Goal: Transaction & Acquisition: Purchase product/service

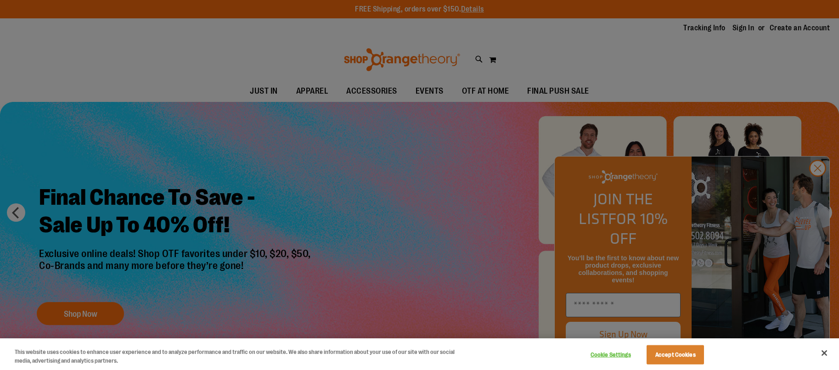
click at [793, 86] on div at bounding box center [419, 185] width 839 height 370
click at [818, 187] on div at bounding box center [419, 185] width 839 height 370
click at [688, 354] on button "Accept Cookies" at bounding box center [675, 355] width 57 height 19
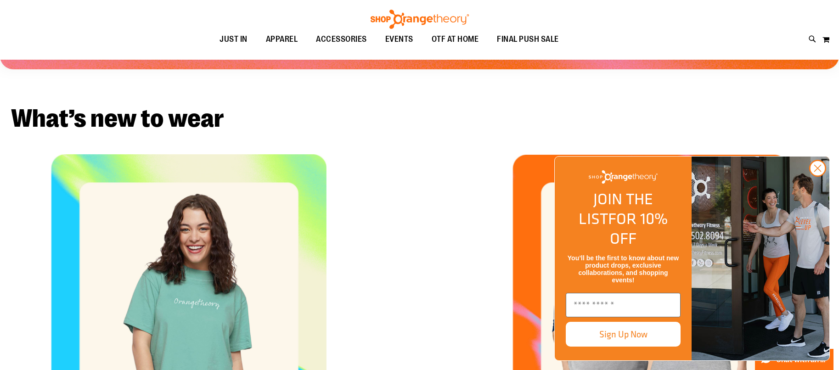
scroll to position [648, 0]
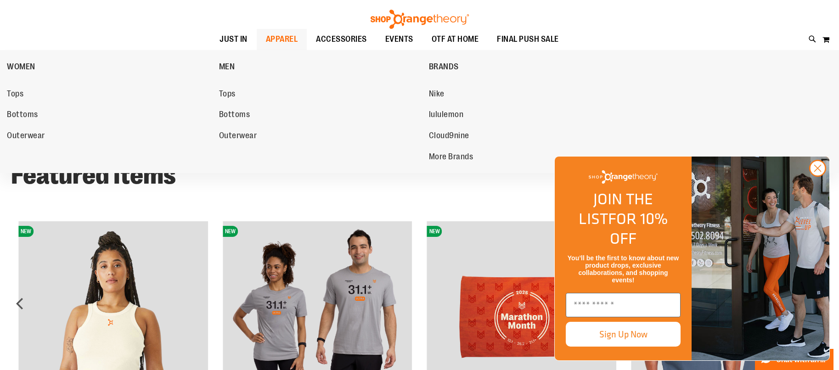
click at [294, 32] on span "APPAREL" at bounding box center [282, 39] width 32 height 21
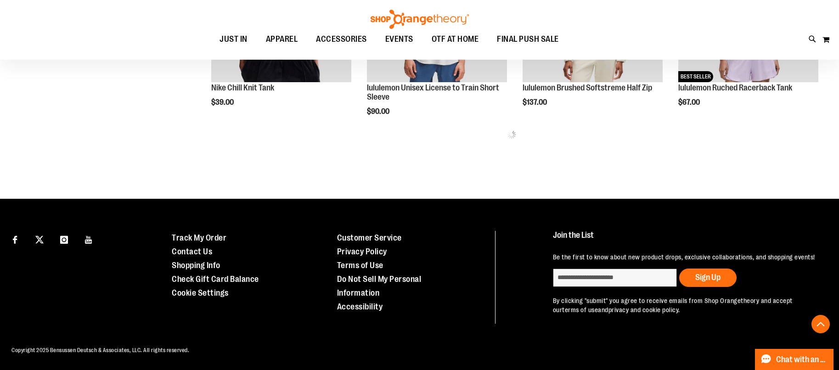
scroll to position [306, 0]
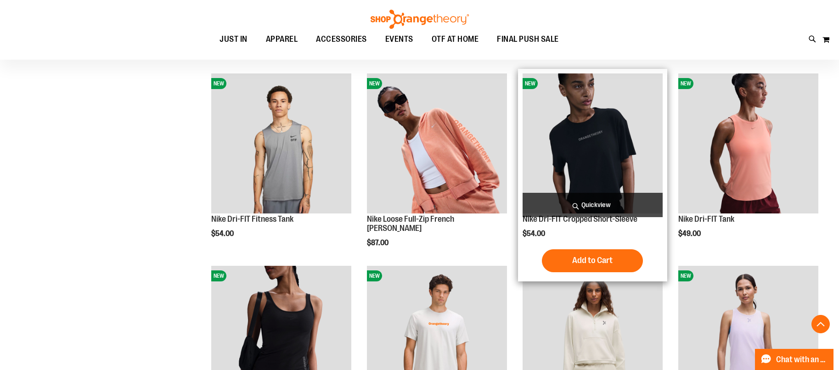
scroll to position [630, 0]
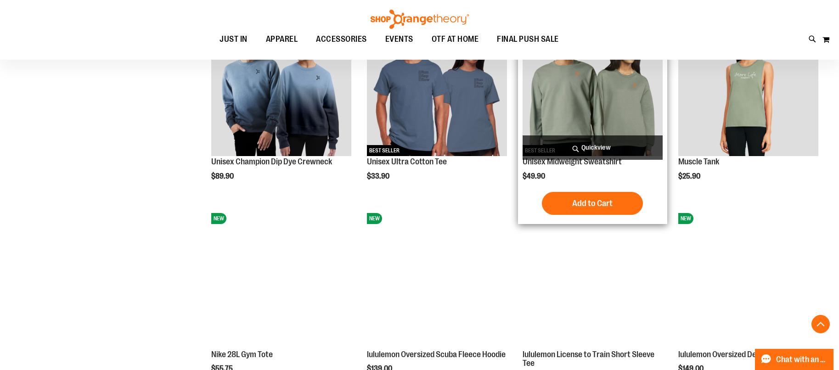
scroll to position [741, 0]
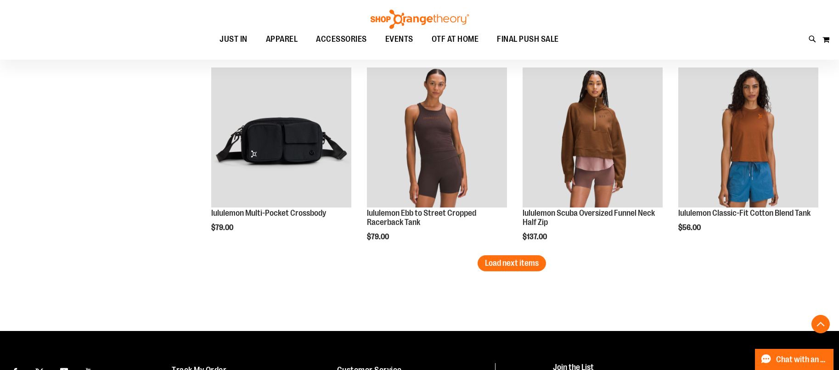
scroll to position [1660, 0]
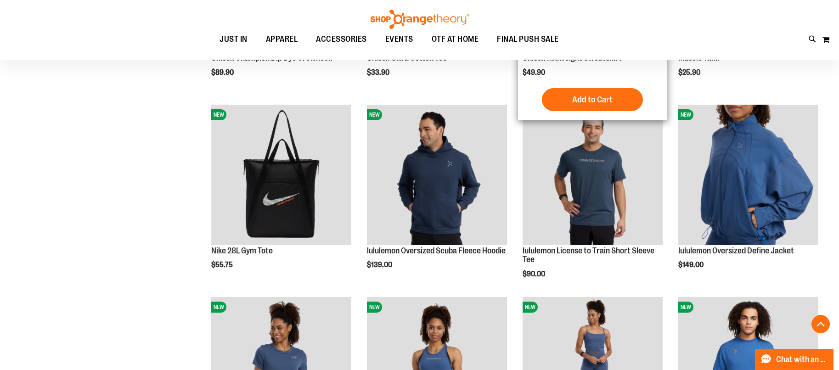
scroll to position [851, 0]
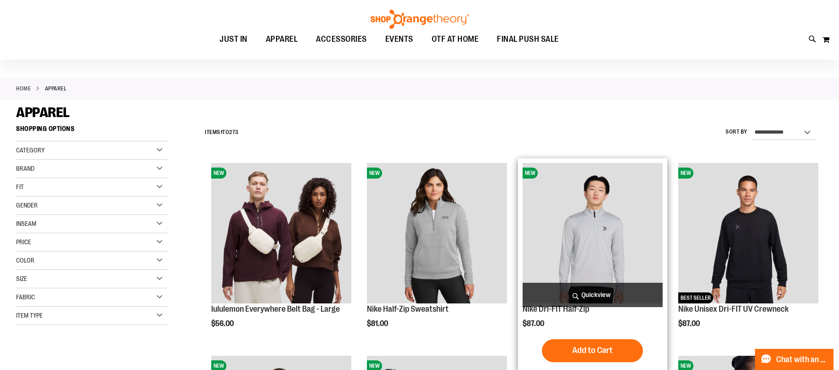
scroll to position [348, 0]
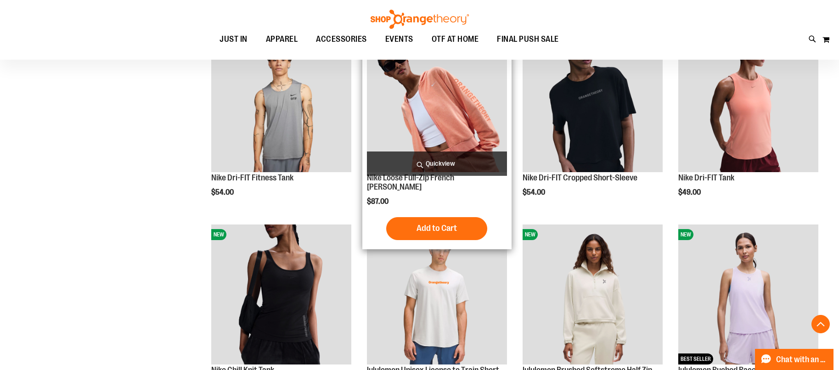
click at [457, 131] on img "product" at bounding box center [437, 102] width 140 height 140
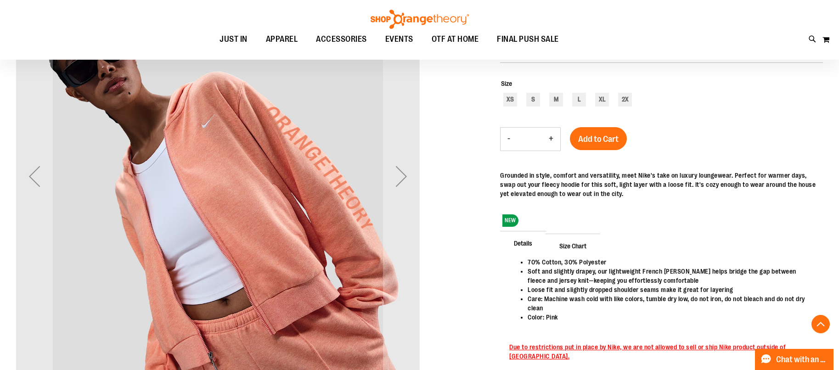
scroll to position [158, 0]
click at [405, 182] on div "Next" at bounding box center [401, 177] width 37 height 37
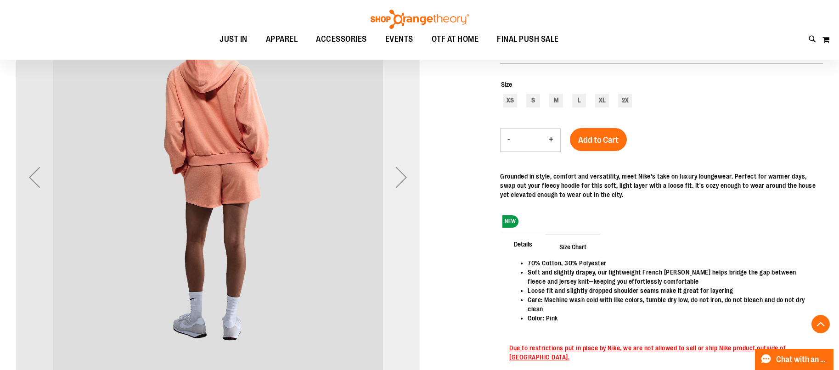
click at [397, 182] on div "Next" at bounding box center [401, 177] width 37 height 37
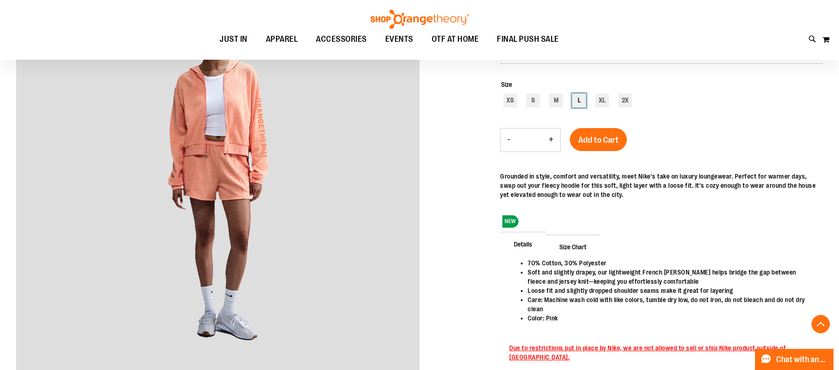
click at [576, 103] on div "L" at bounding box center [580, 101] width 14 height 14
type input "***"
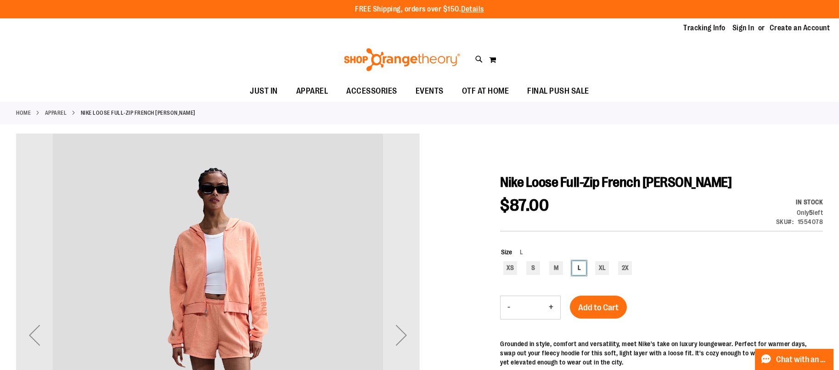
scroll to position [323, 0]
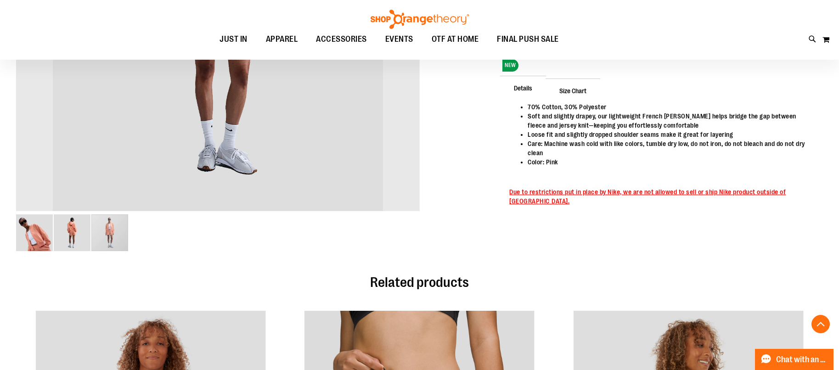
click at [55, 239] on img "image 2 of 3" at bounding box center [72, 233] width 37 height 37
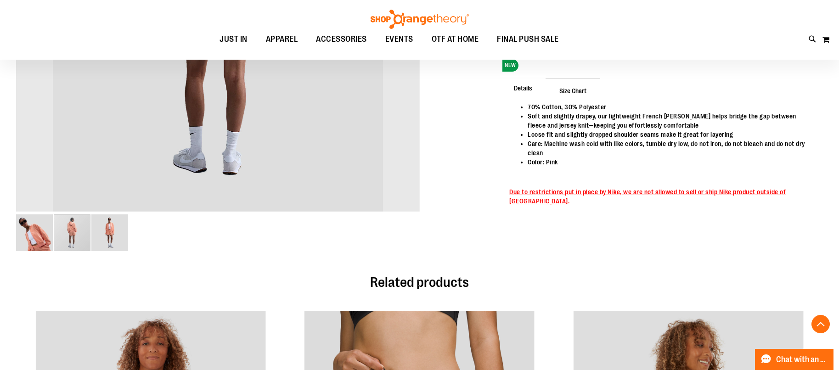
click at [123, 230] on img "image 3 of 3" at bounding box center [109, 233] width 37 height 37
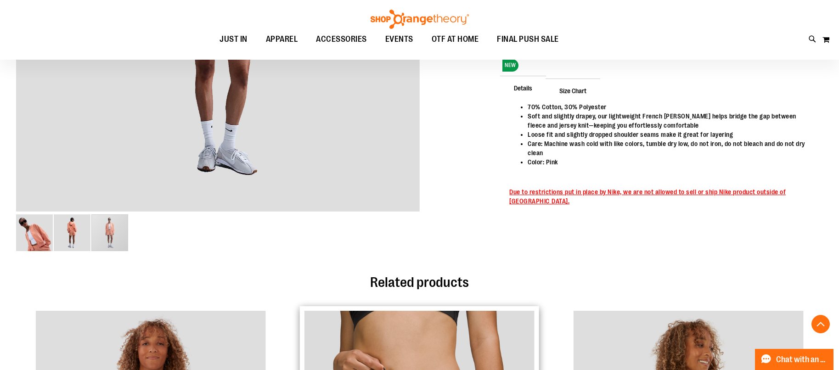
scroll to position [648, 0]
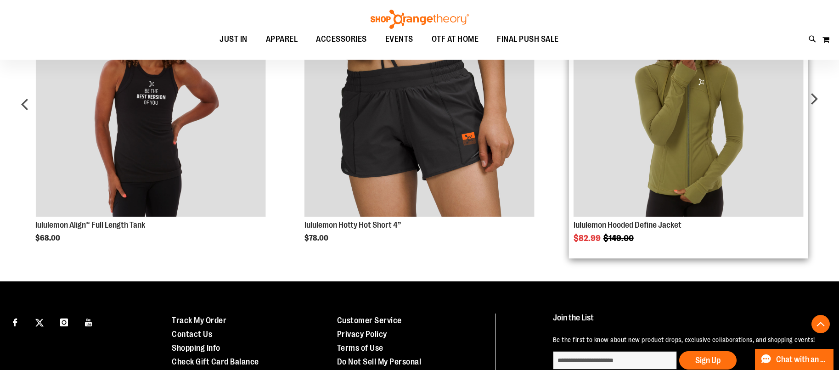
click at [638, 180] on img "Product Page Link" at bounding box center [689, 102] width 230 height 230
